Goal: Information Seeking & Learning: Learn about a topic

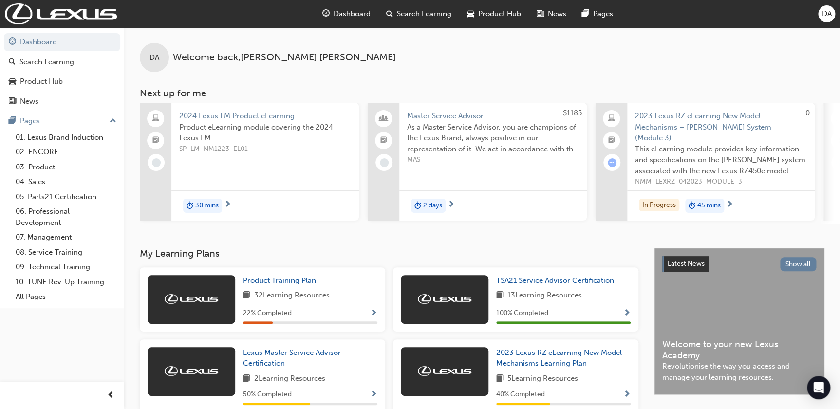
click at [501, 70] on div "DA Welcome back , [PERSON_NAME]" at bounding box center [481, 49] width 715 height 45
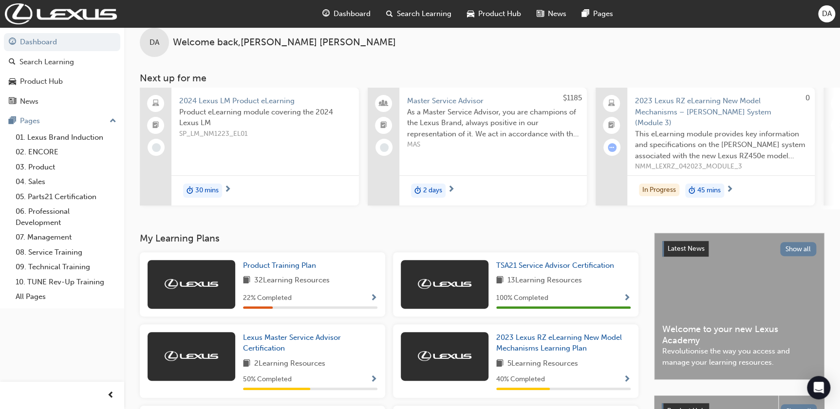
scroll to position [12, 0]
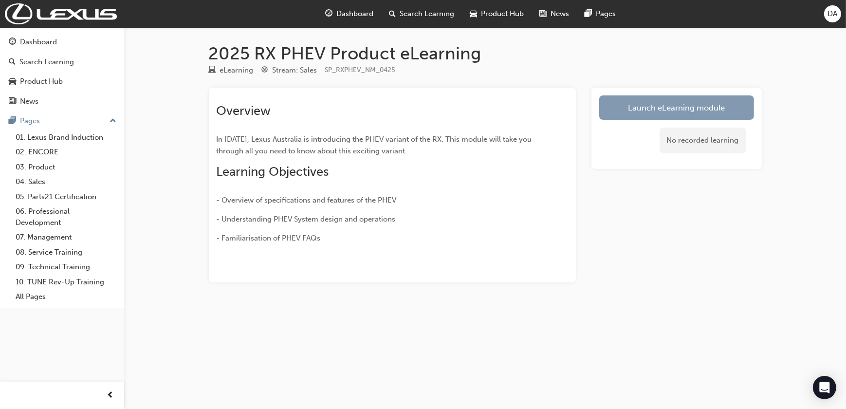
click at [705, 108] on link "Launch eLearning module" at bounding box center [676, 107] width 155 height 24
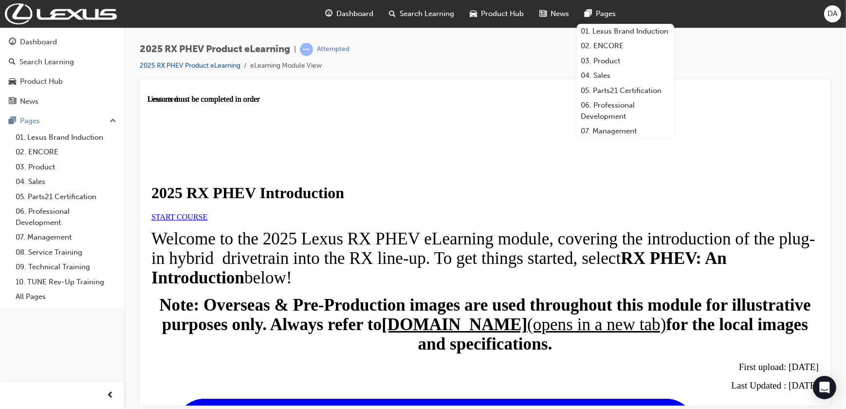
click at [551, 55] on div "2025 RX PHEV Product eLearning | Attempted 2025 RX PHEV Product eLearning eLear…" at bounding box center [485, 61] width 691 height 37
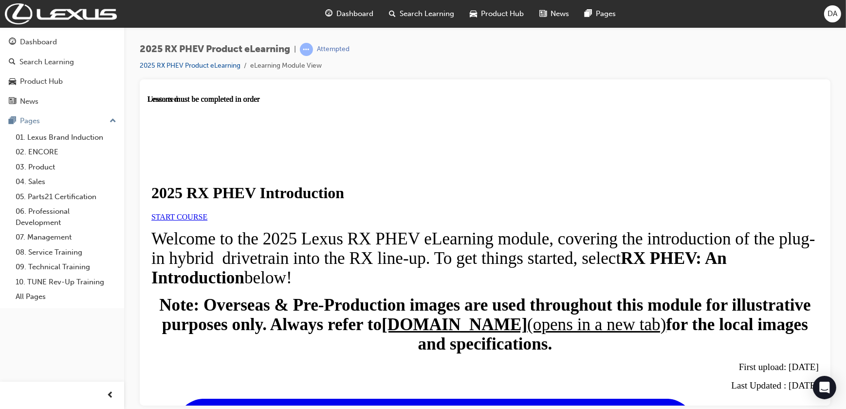
click at [753, 55] on div "2025 RX PHEV Product eLearning | Attempted 2025 RX PHEV Product eLearning eLear…" at bounding box center [485, 61] width 691 height 37
click at [207, 220] on span "START COURSE" at bounding box center [179, 216] width 56 height 8
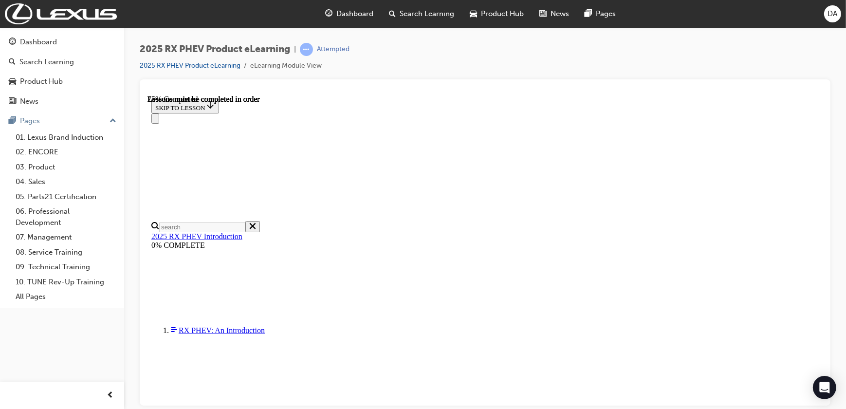
scroll to position [646, 0]
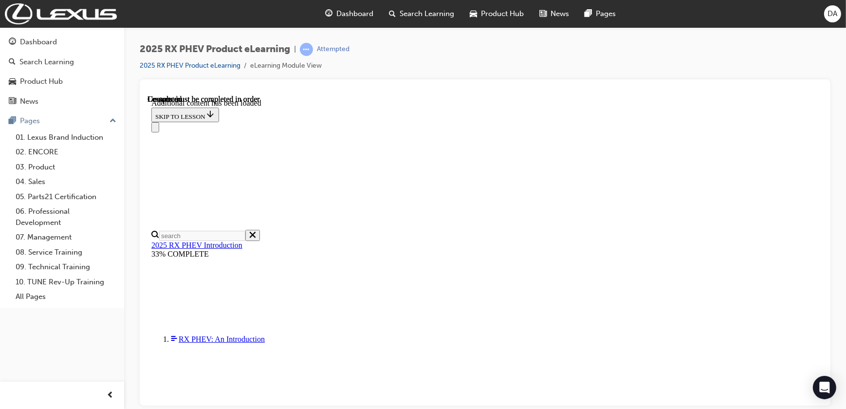
scroll to position [1163, 0]
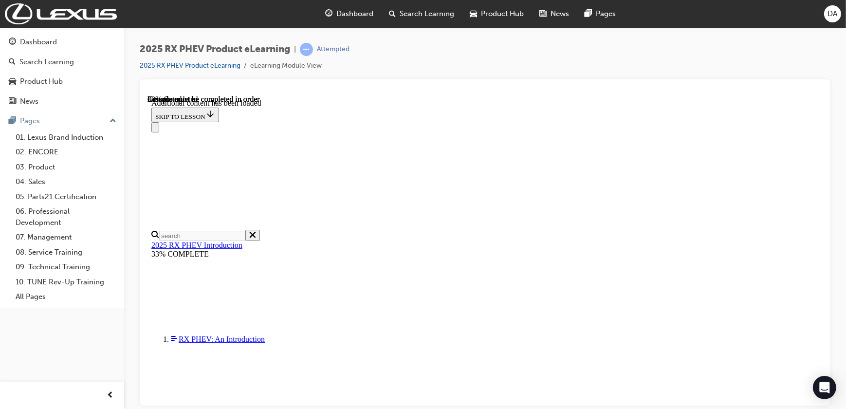
scroll to position [317, 0]
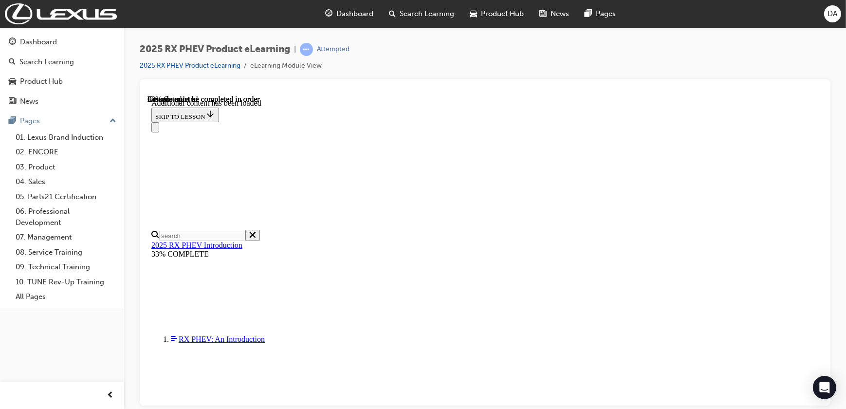
click at [536, 62] on div "2025 RX PHEV Product eLearning | Attempted 2025 RX PHEV Product eLearning eLear…" at bounding box center [485, 61] width 691 height 37
